Goal: Communication & Community: Answer question/provide support

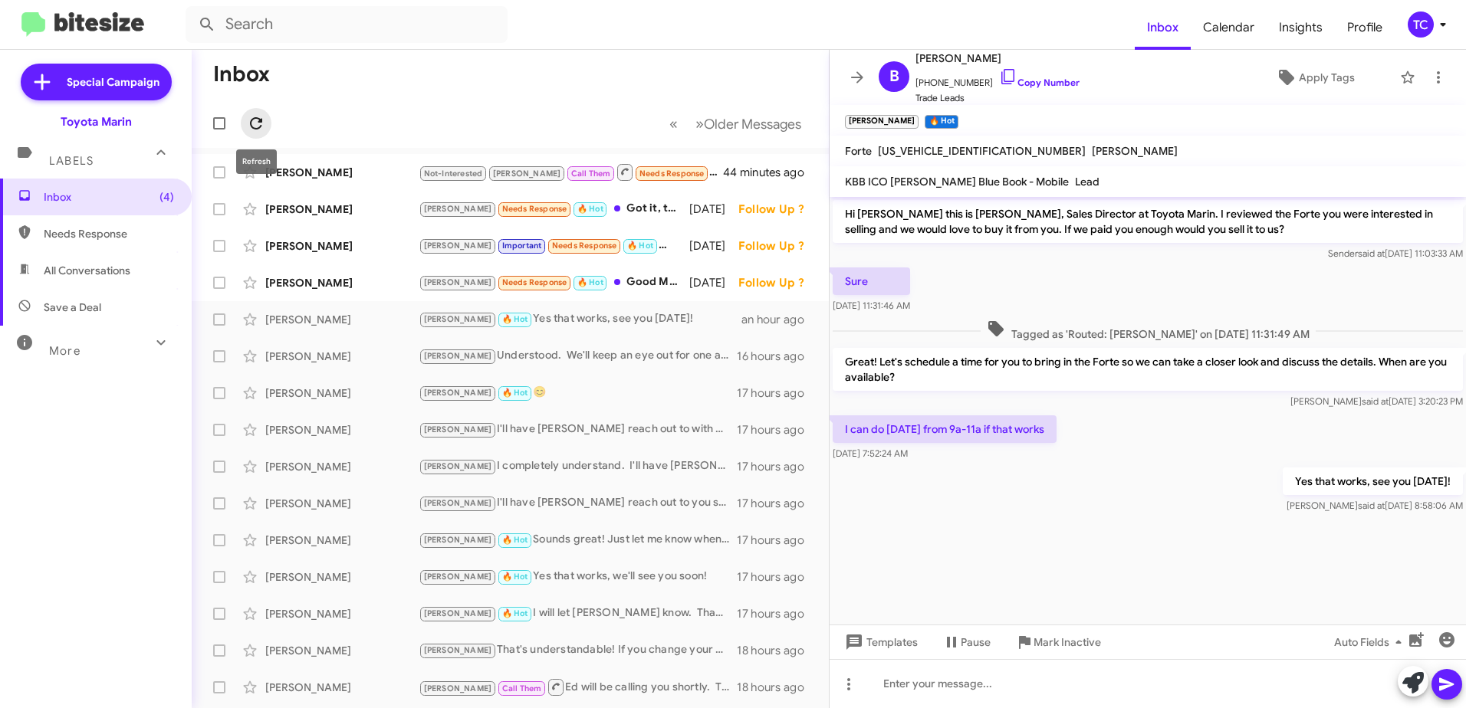
click at [261, 115] on icon at bounding box center [256, 123] width 18 height 18
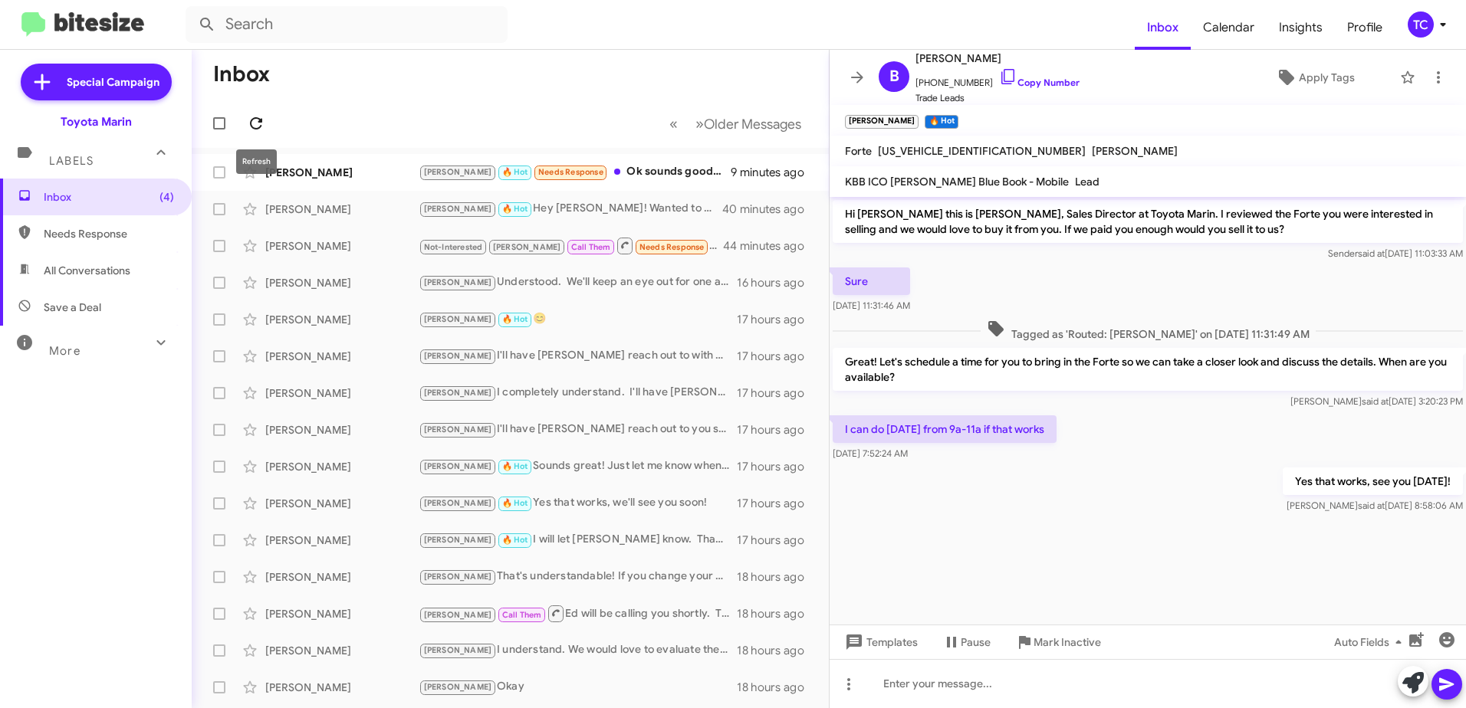
click at [258, 118] on icon at bounding box center [256, 123] width 12 height 12
click at [646, 172] on div "[PERSON_NAME] 🔥 Hot Needs Response Ok sounds good, thanks" at bounding box center [587, 172] width 337 height 18
click at [615, 170] on div "[PERSON_NAME] 🔥 Hot Needs Response Ok sounds good, thanks" at bounding box center [587, 172] width 337 height 18
click at [859, 79] on icon at bounding box center [857, 77] width 18 height 18
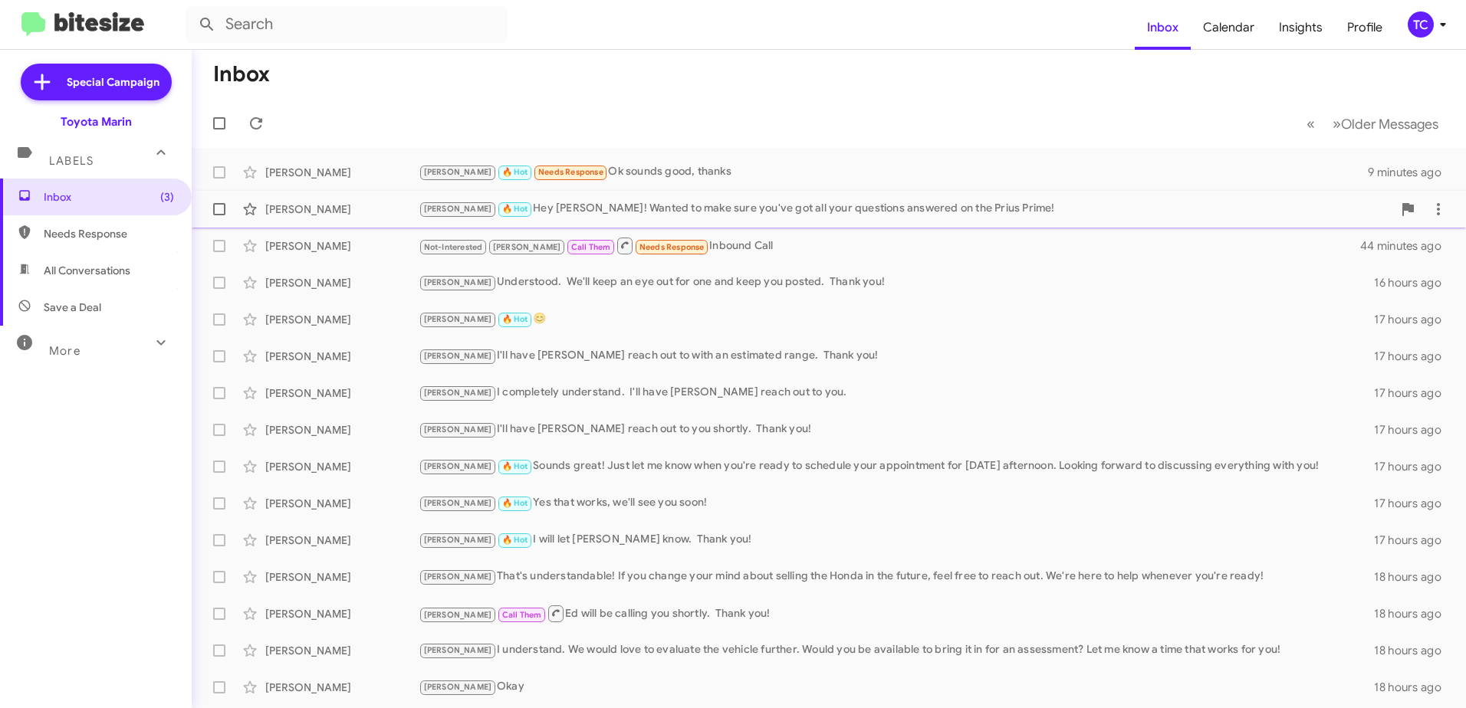
click at [664, 204] on div "[PERSON_NAME] 🔥 Hot Hey [PERSON_NAME]! Wanted to make sure you've got all your …" at bounding box center [906, 209] width 974 height 18
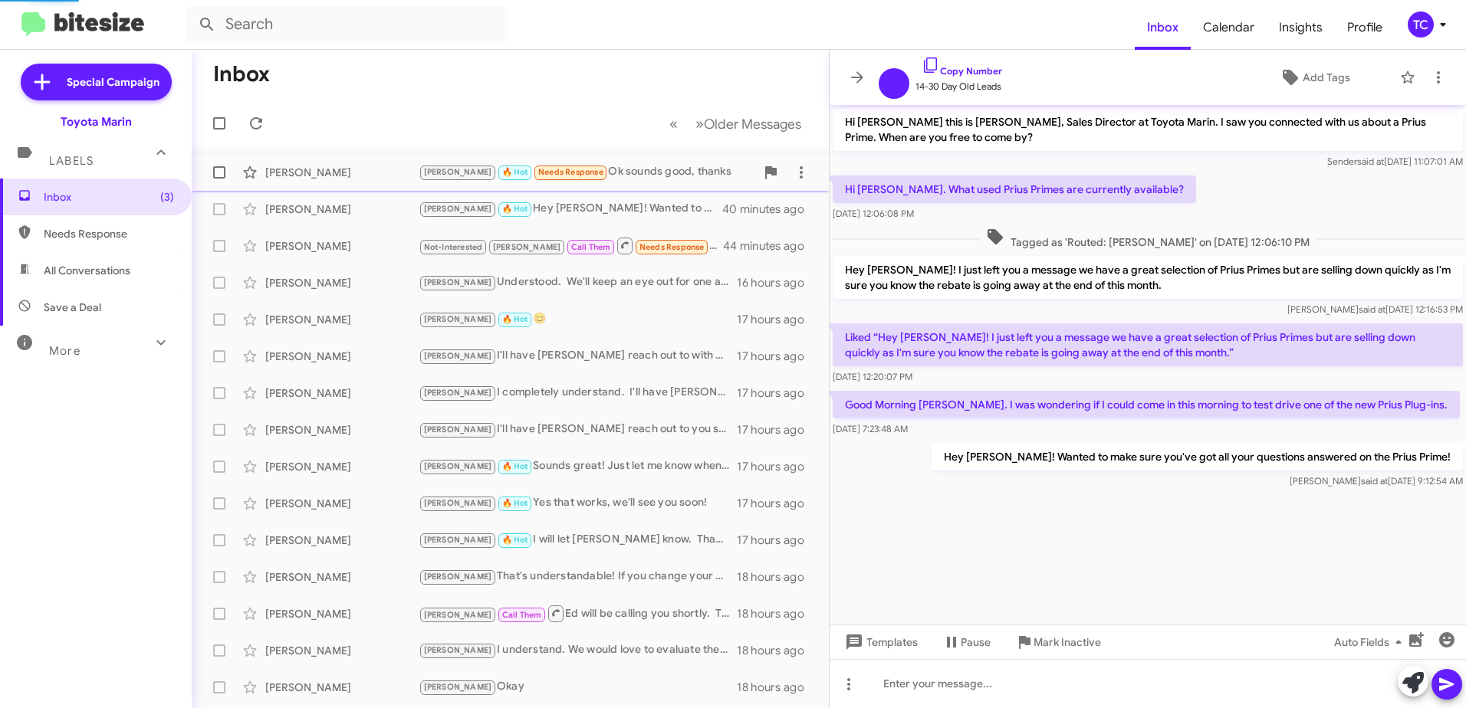
click at [642, 170] on div "[PERSON_NAME] 🔥 Hot Needs Response Ok sounds good, thanks" at bounding box center [587, 172] width 337 height 18
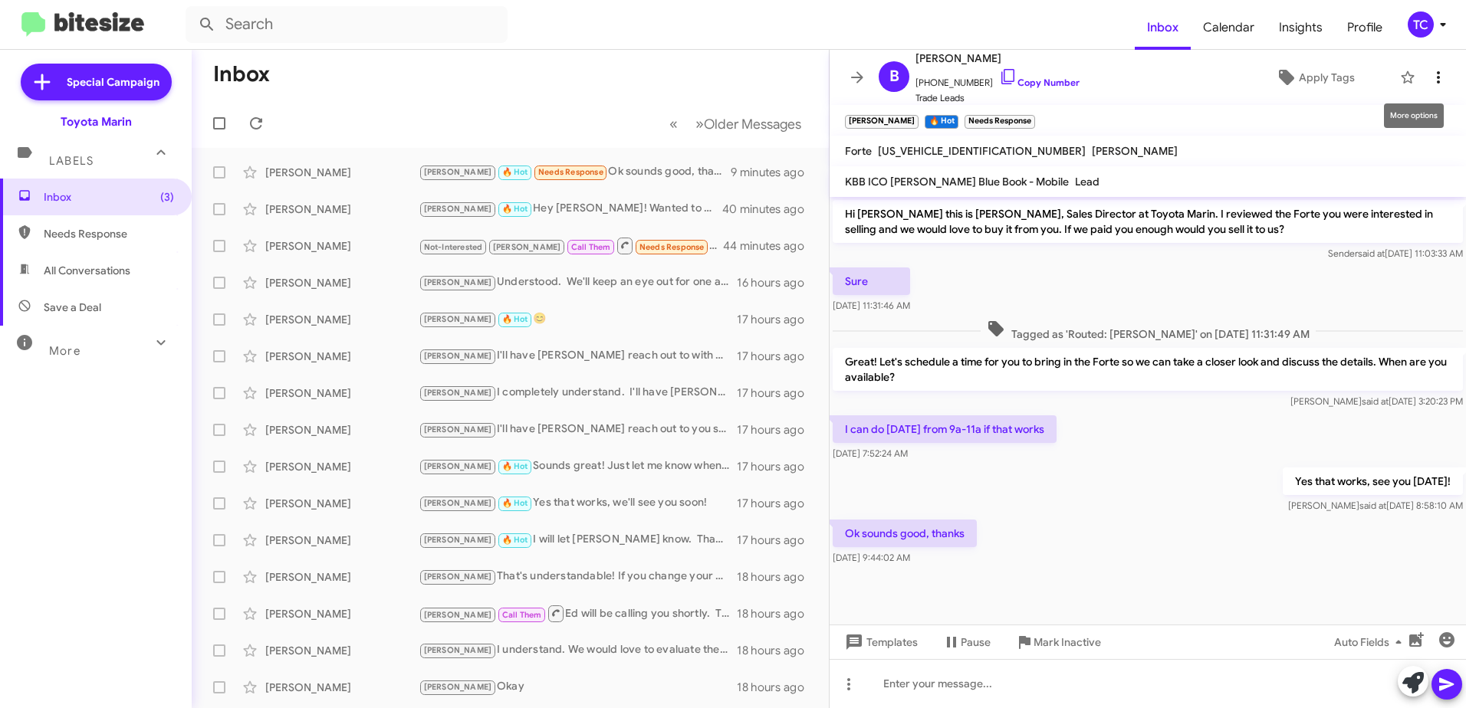
click at [1429, 76] on icon at bounding box center [1438, 77] width 18 height 18
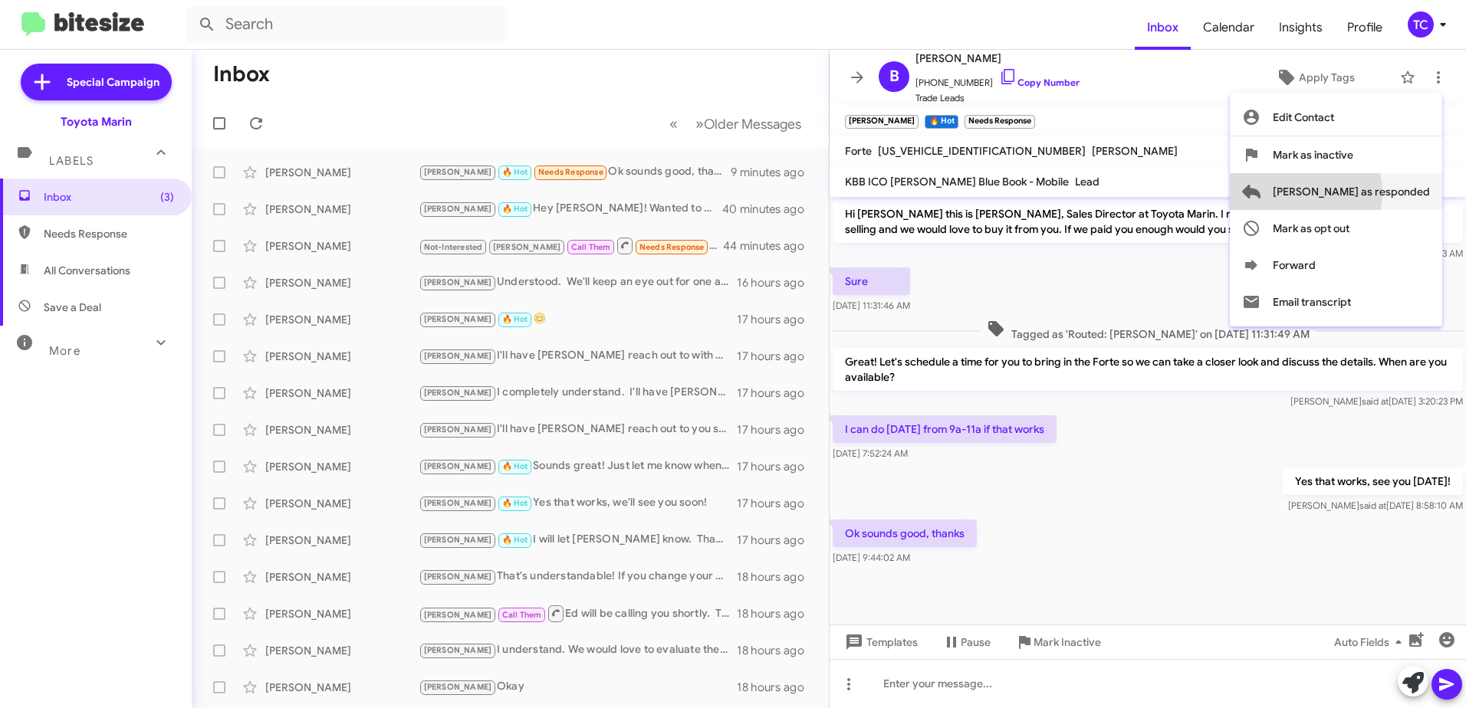
click at [1360, 192] on span "[PERSON_NAME] as responded" at bounding box center [1351, 191] width 157 height 37
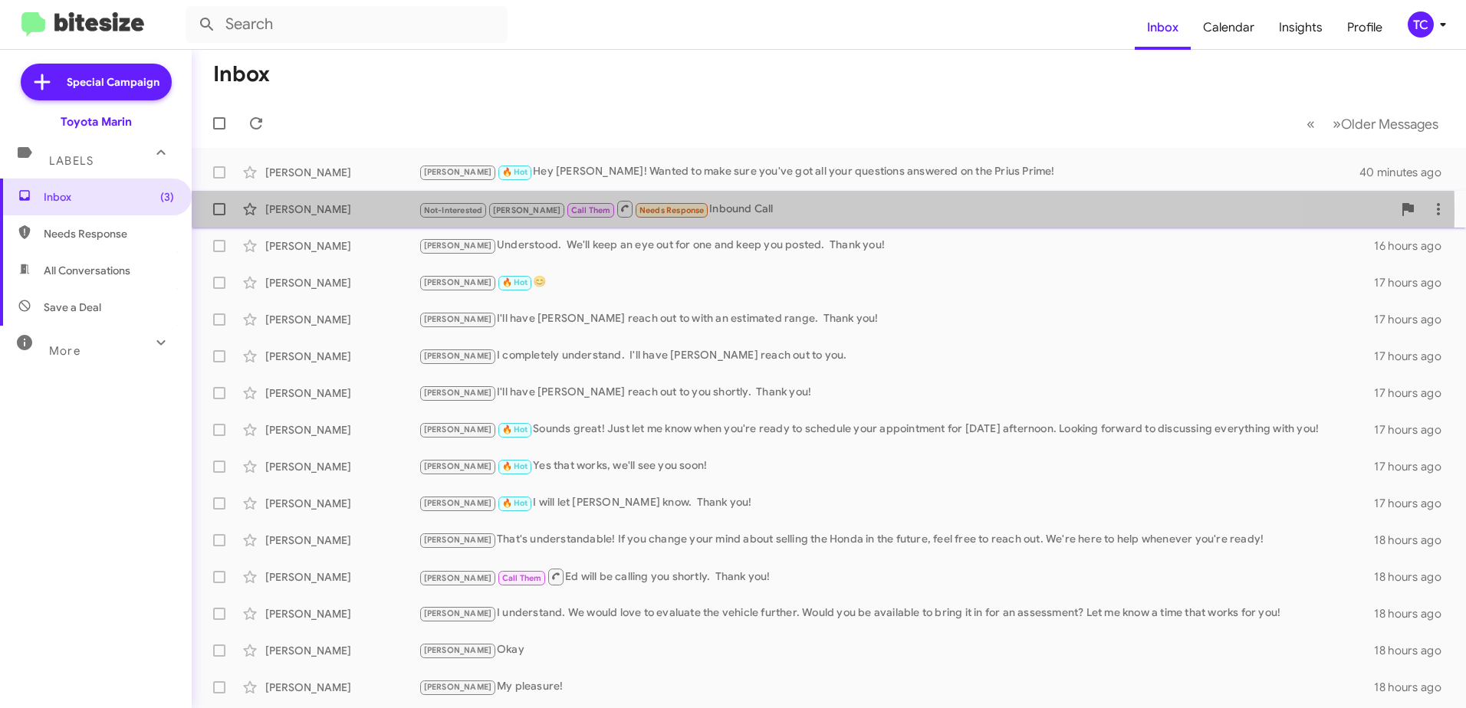
click at [696, 211] on div "Not-Interested [PERSON_NAME] Call Them Needs Response Inbound Call" at bounding box center [906, 208] width 974 height 19
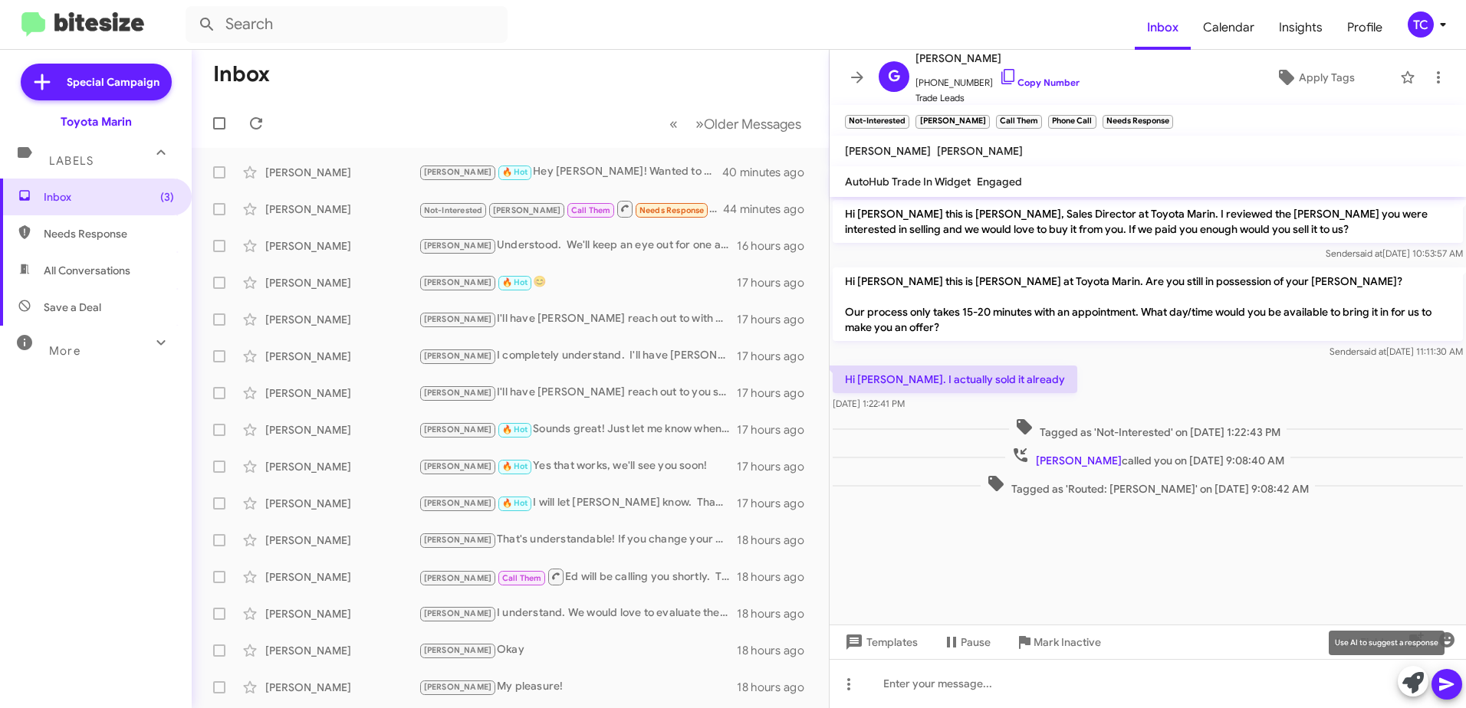
click at [1411, 676] on icon at bounding box center [1412, 682] width 21 height 21
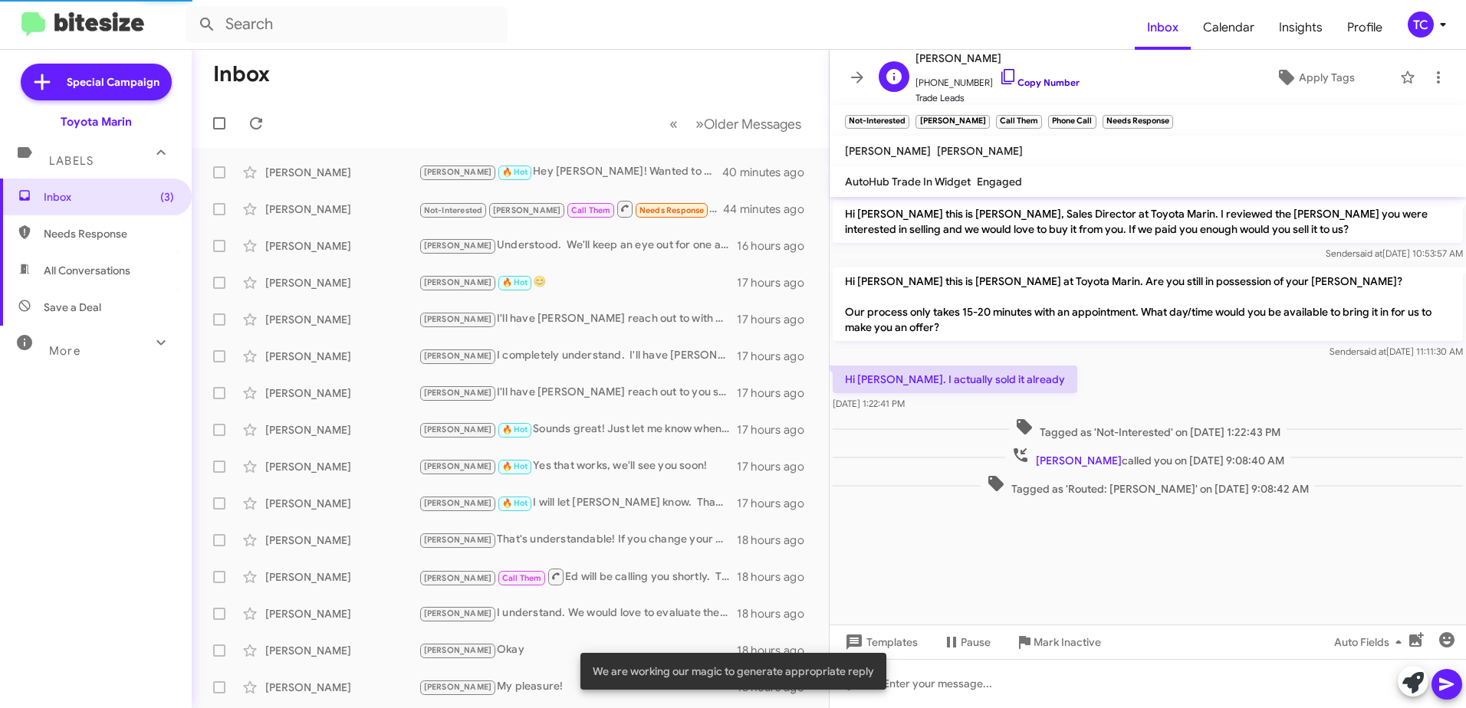
click at [999, 75] on icon at bounding box center [1008, 76] width 18 height 18
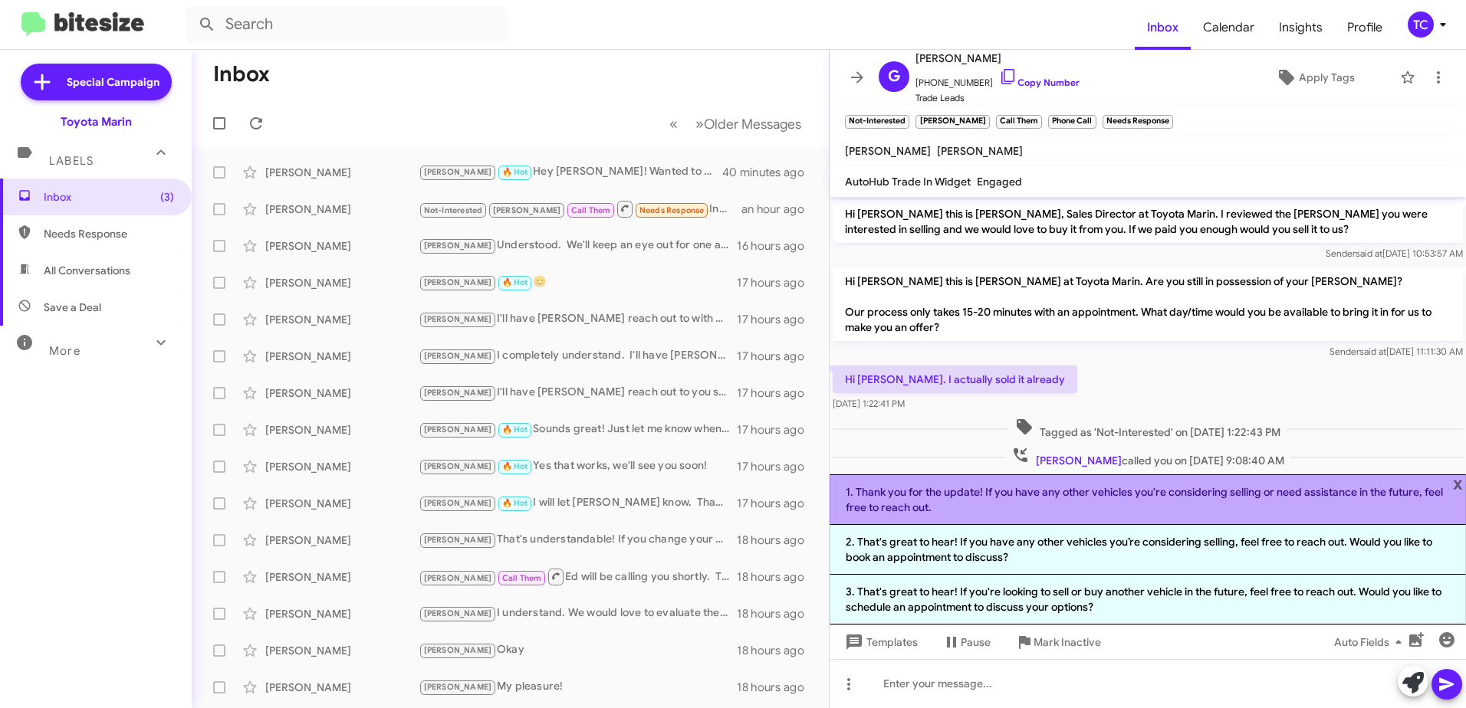
click at [1086, 508] on li "1. Thank you for the update! If you have any other vehicles you're considering …" at bounding box center [1148, 500] width 636 height 51
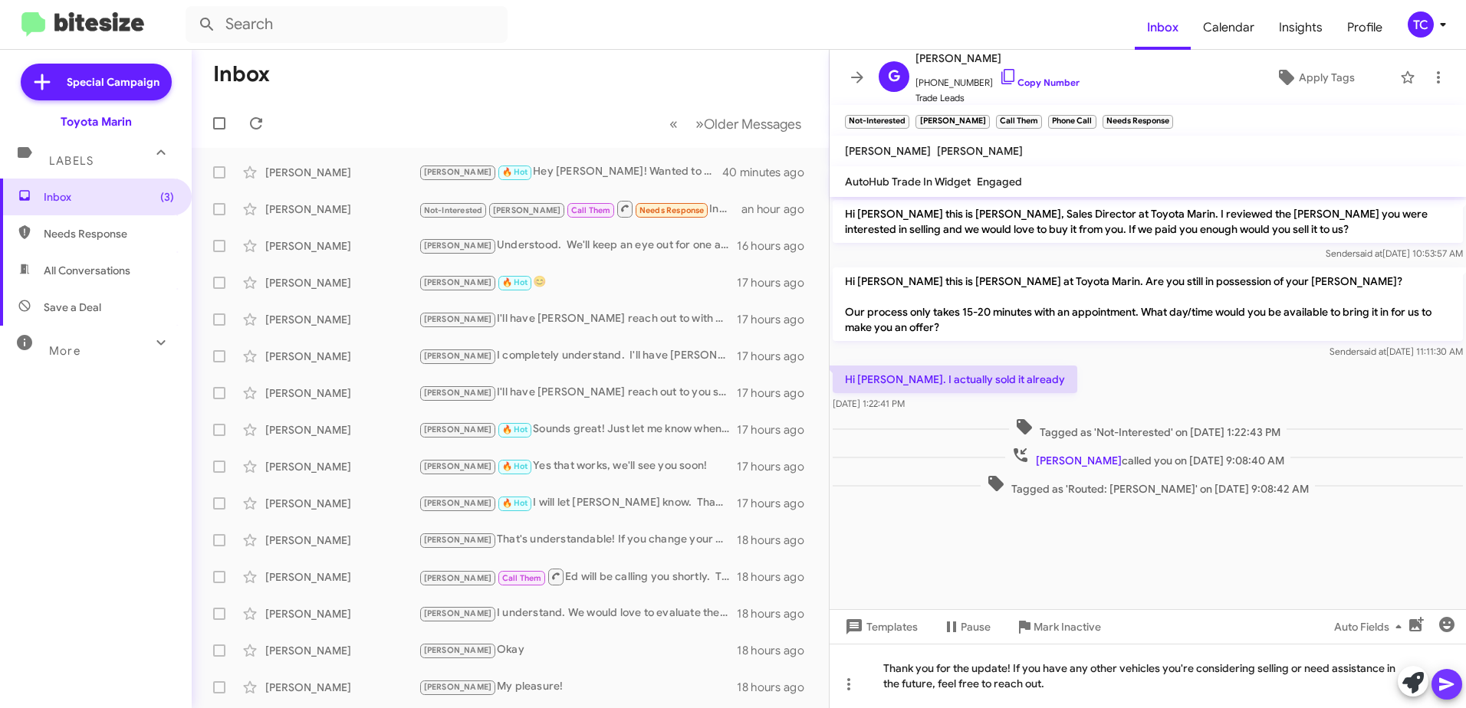
click at [1438, 684] on icon at bounding box center [1447, 684] width 18 height 18
